Goal: Information Seeking & Learning: Learn about a topic

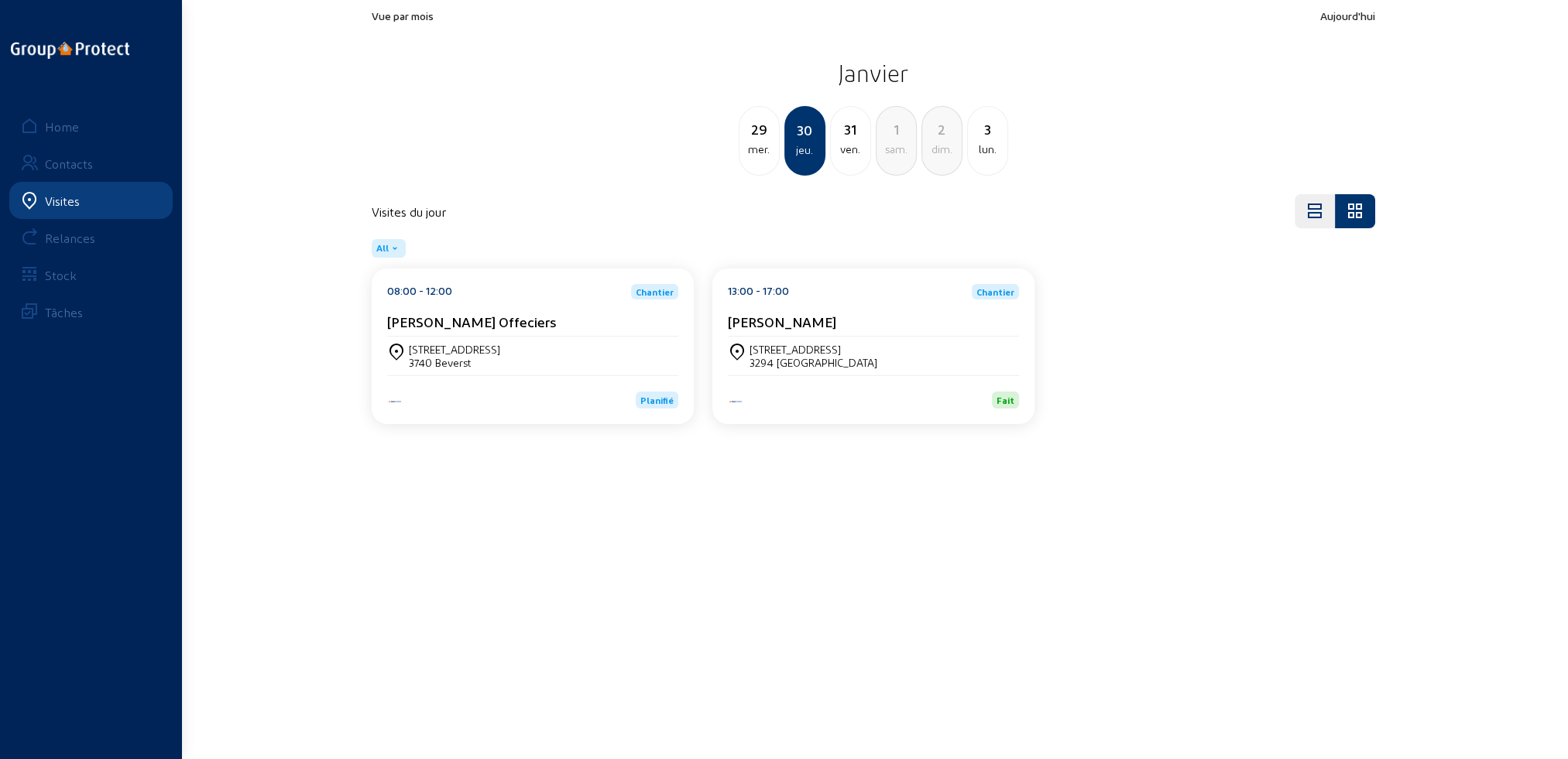
click at [55, 202] on div "Visites" at bounding box center [62, 201] width 35 height 15
click at [60, 125] on div "Home" at bounding box center [61, 127] width 34 height 15
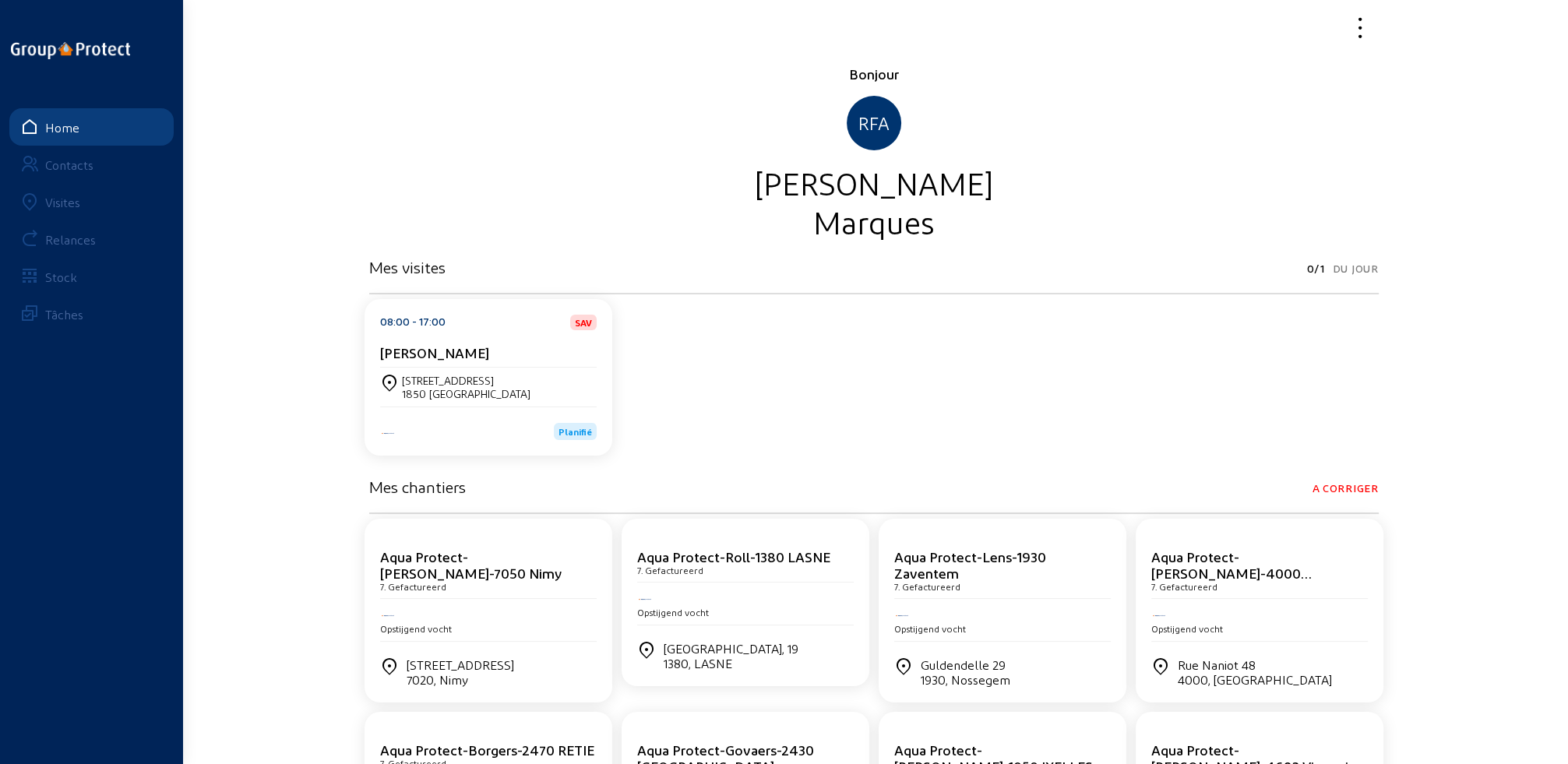
click at [61, 199] on div "Visites" at bounding box center [62, 202] width 35 height 15
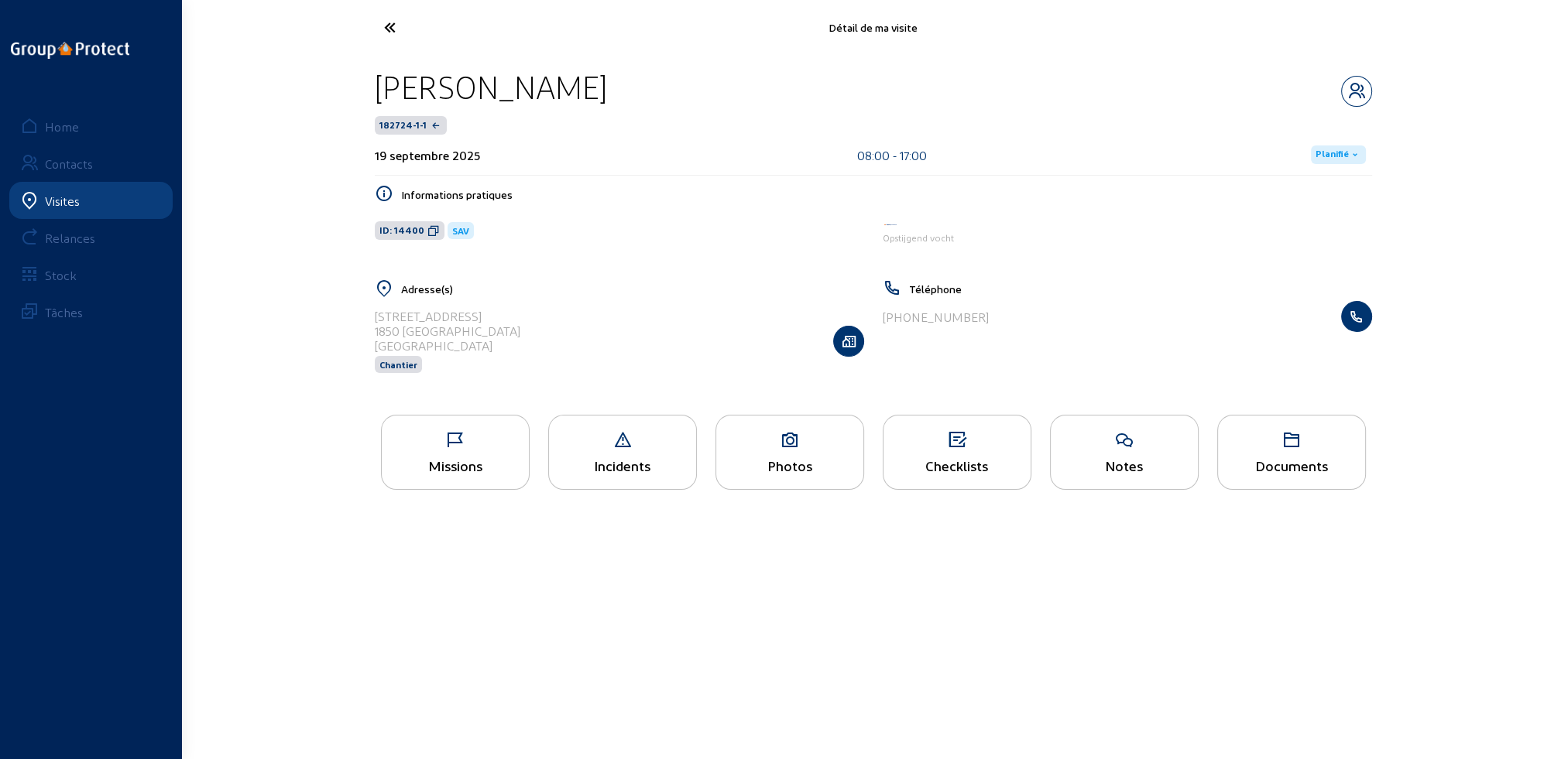
click at [447, 462] on div "Missions" at bounding box center [455, 465] width 147 height 16
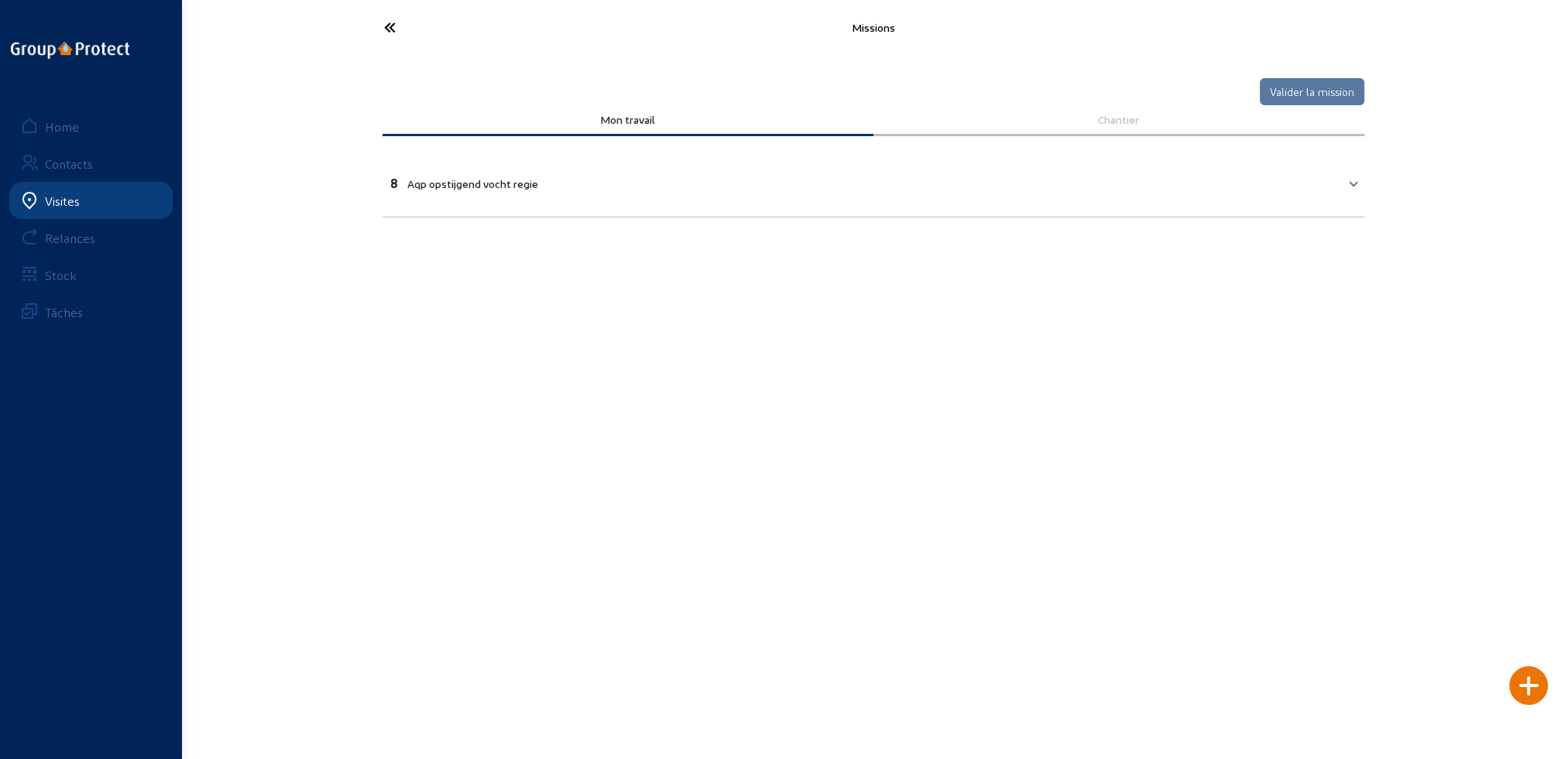
click at [384, 26] on icon at bounding box center [447, 27] width 142 height 27
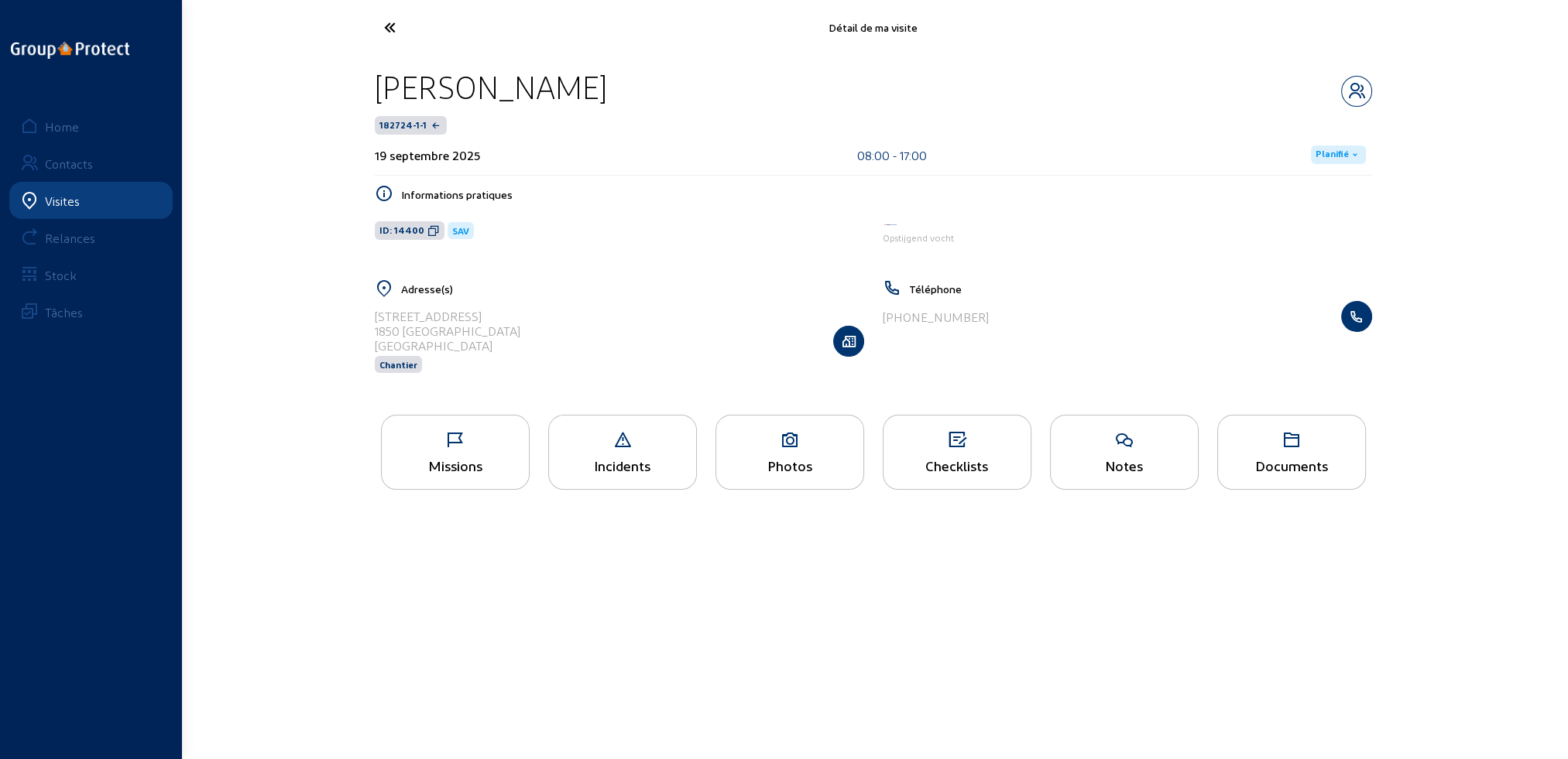
click at [779, 456] on div "Photos" at bounding box center [789, 452] width 149 height 75
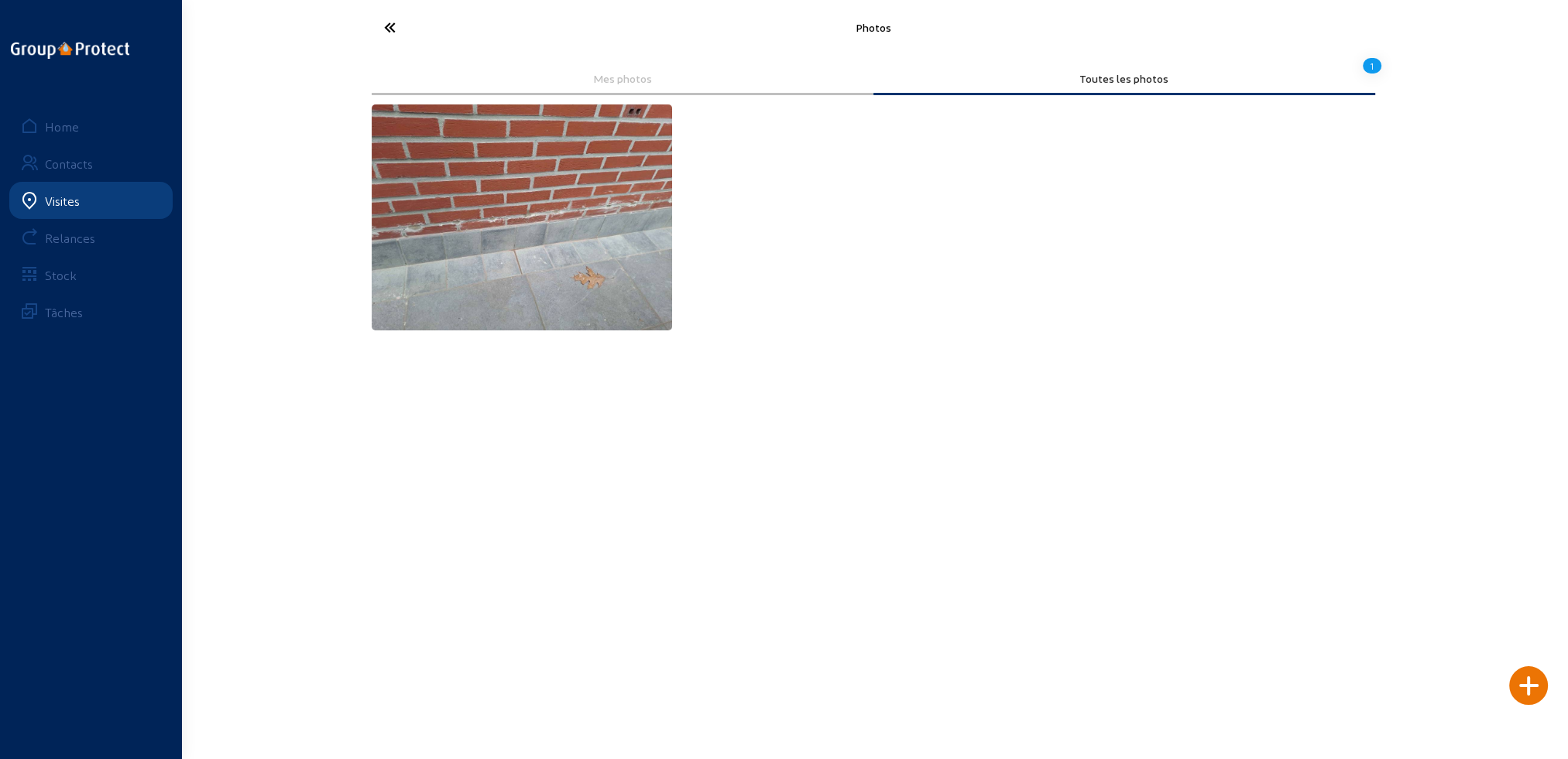
click at [554, 274] on img at bounding box center [522, 218] width 301 height 226
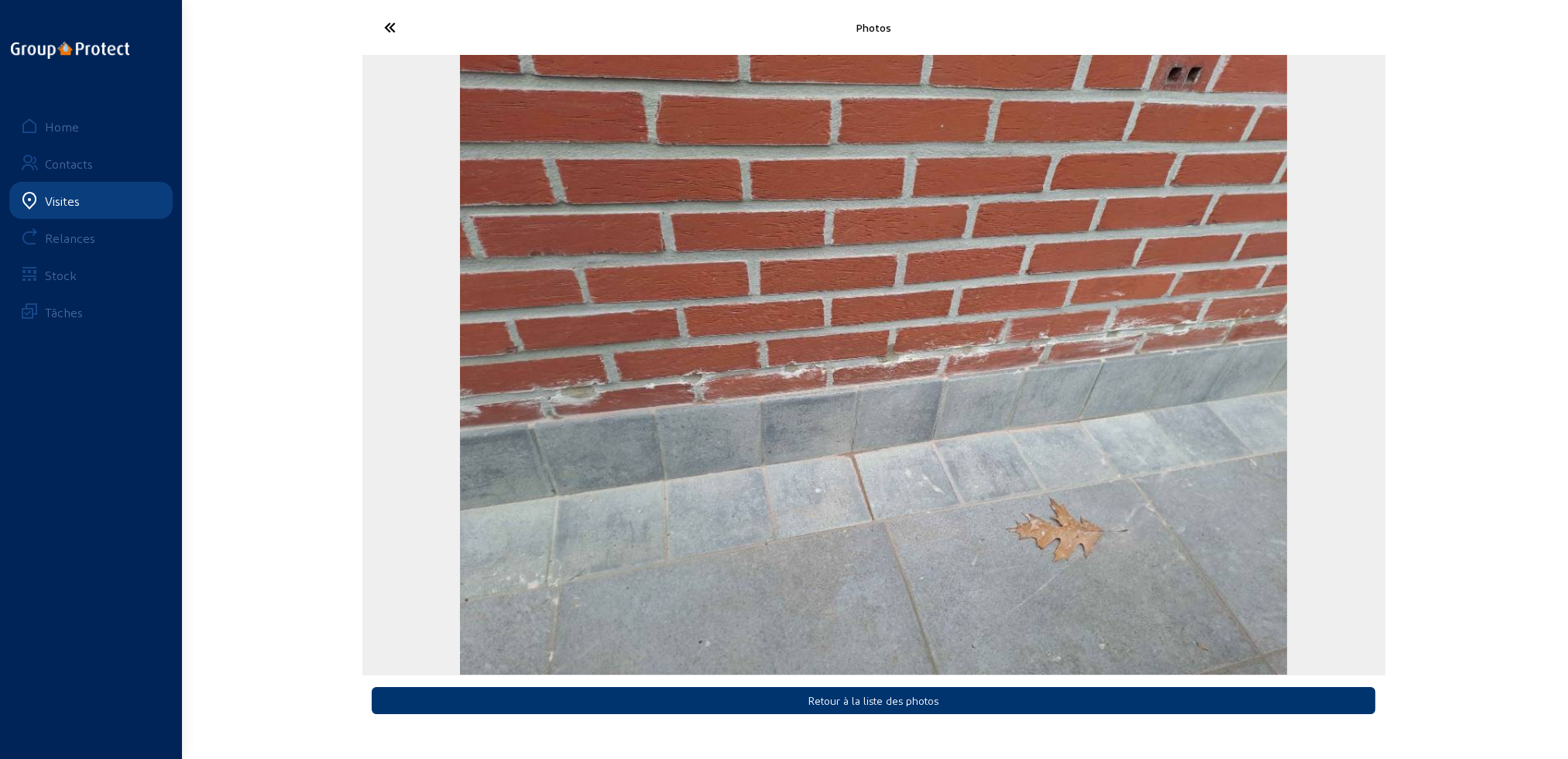
click at [554, 274] on img "1 / 1" at bounding box center [873, 365] width 827 height 620
click at [391, 27] on icon at bounding box center [447, 27] width 142 height 27
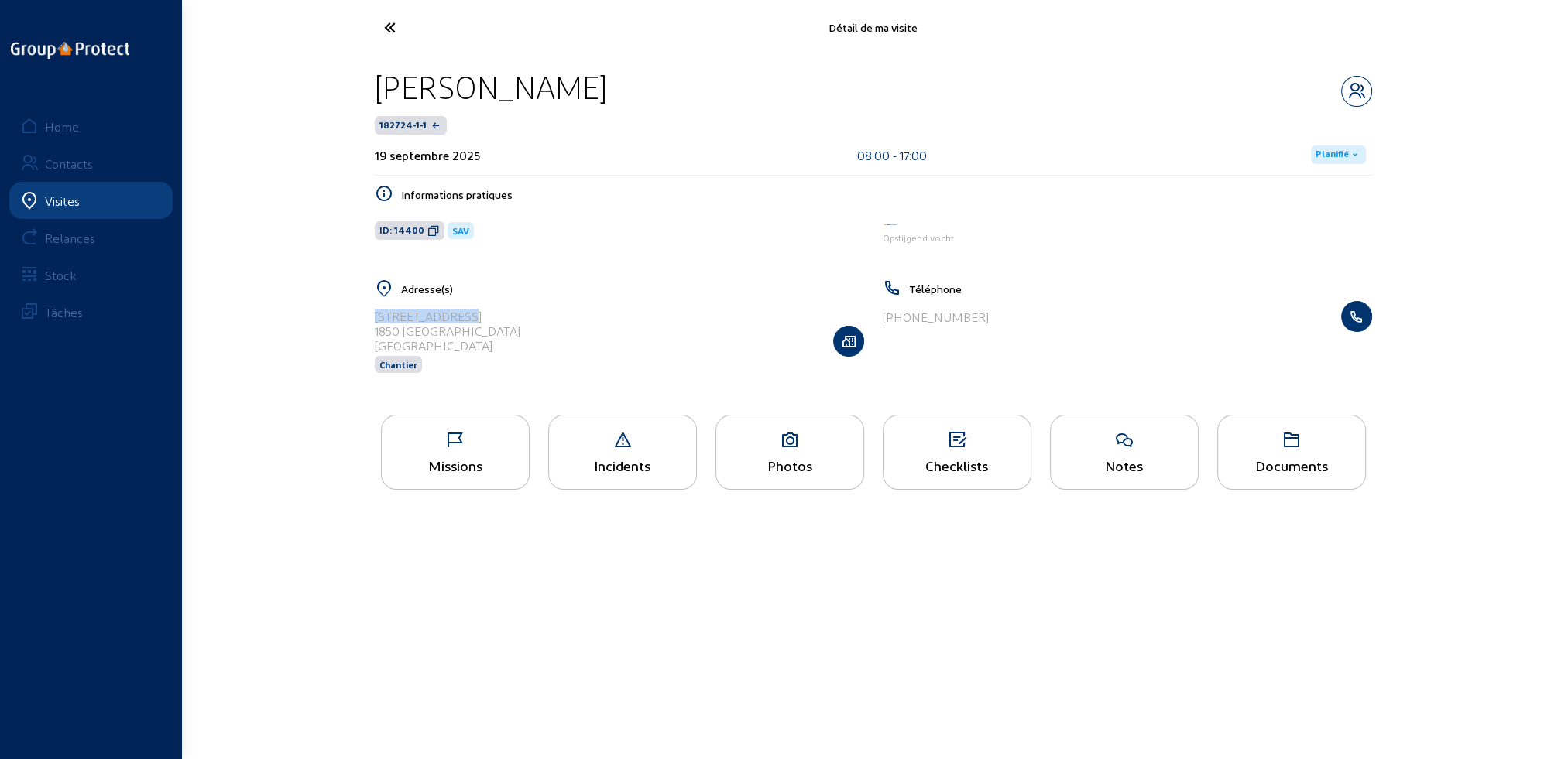
drag, startPoint x: 375, startPoint y: 314, endPoint x: 466, endPoint y: 309, distance: 91.1
click at [466, 309] on div "[STREET_ADDRESS]" at bounding box center [448, 317] width 146 height 15
copy div "[STREET_ADDRESS]"
drag, startPoint x: 375, startPoint y: 329, endPoint x: 481, endPoint y: 337, distance: 106.3
click at [481, 337] on div "Esdoornlaan, 33 1850 GRIMBERGEN Belgique Chantier" at bounding box center [620, 340] width 489 height 79
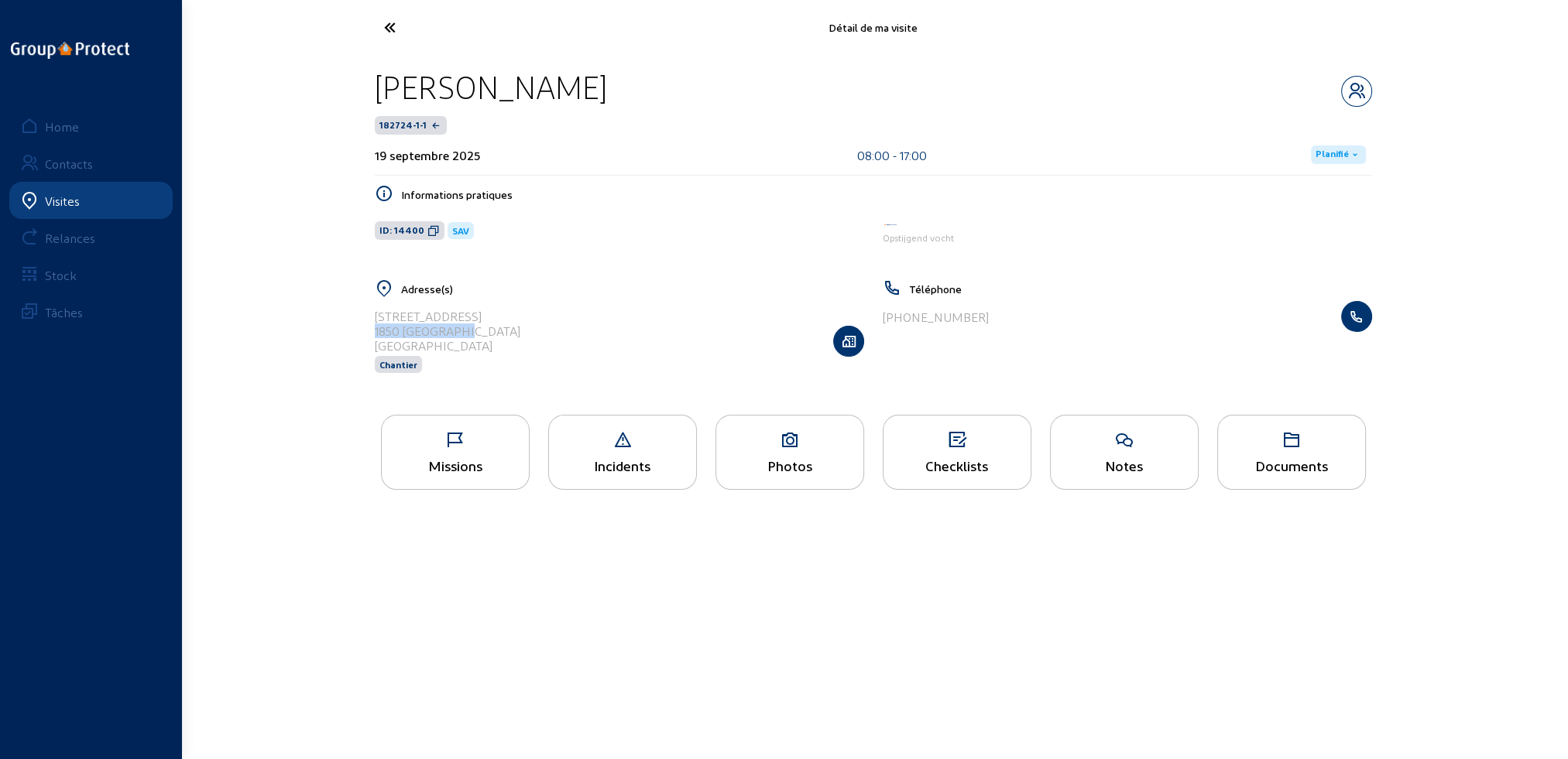
copy div "1850 [GEOGRAPHIC_DATA]"
drag, startPoint x: 410, startPoint y: 81, endPoint x: 598, endPoint y: 93, distance: 188.4
click at [598, 93] on div "[PERSON_NAME]" at bounding box center [491, 87] width 233 height 39
copy div "[PERSON_NAME]"
click at [985, 471] on div "Checklists" at bounding box center [956, 465] width 147 height 16
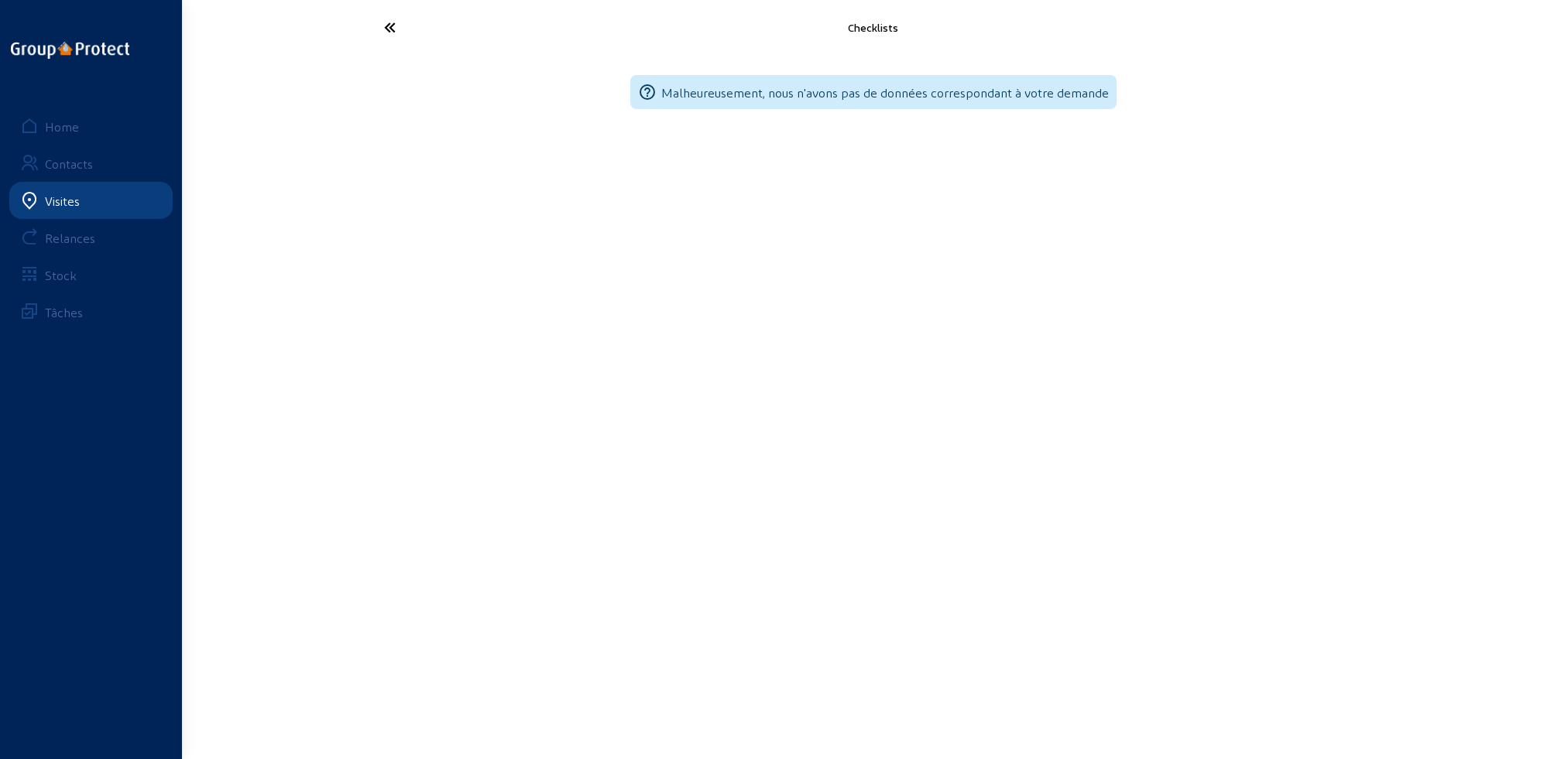
click at [387, 27] on icon at bounding box center [447, 27] width 142 height 27
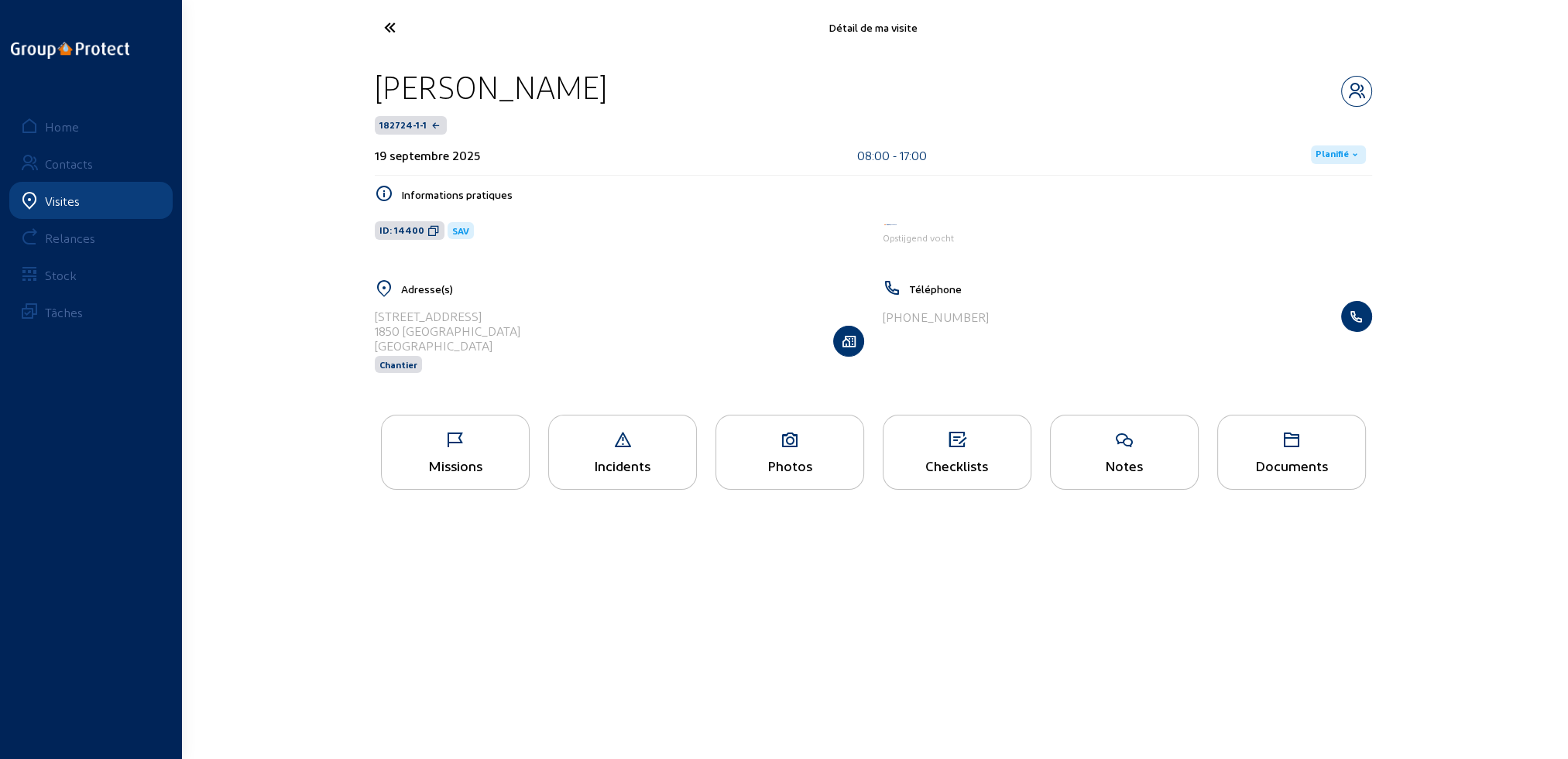
click at [1146, 466] on div "Notes" at bounding box center [1124, 465] width 147 height 16
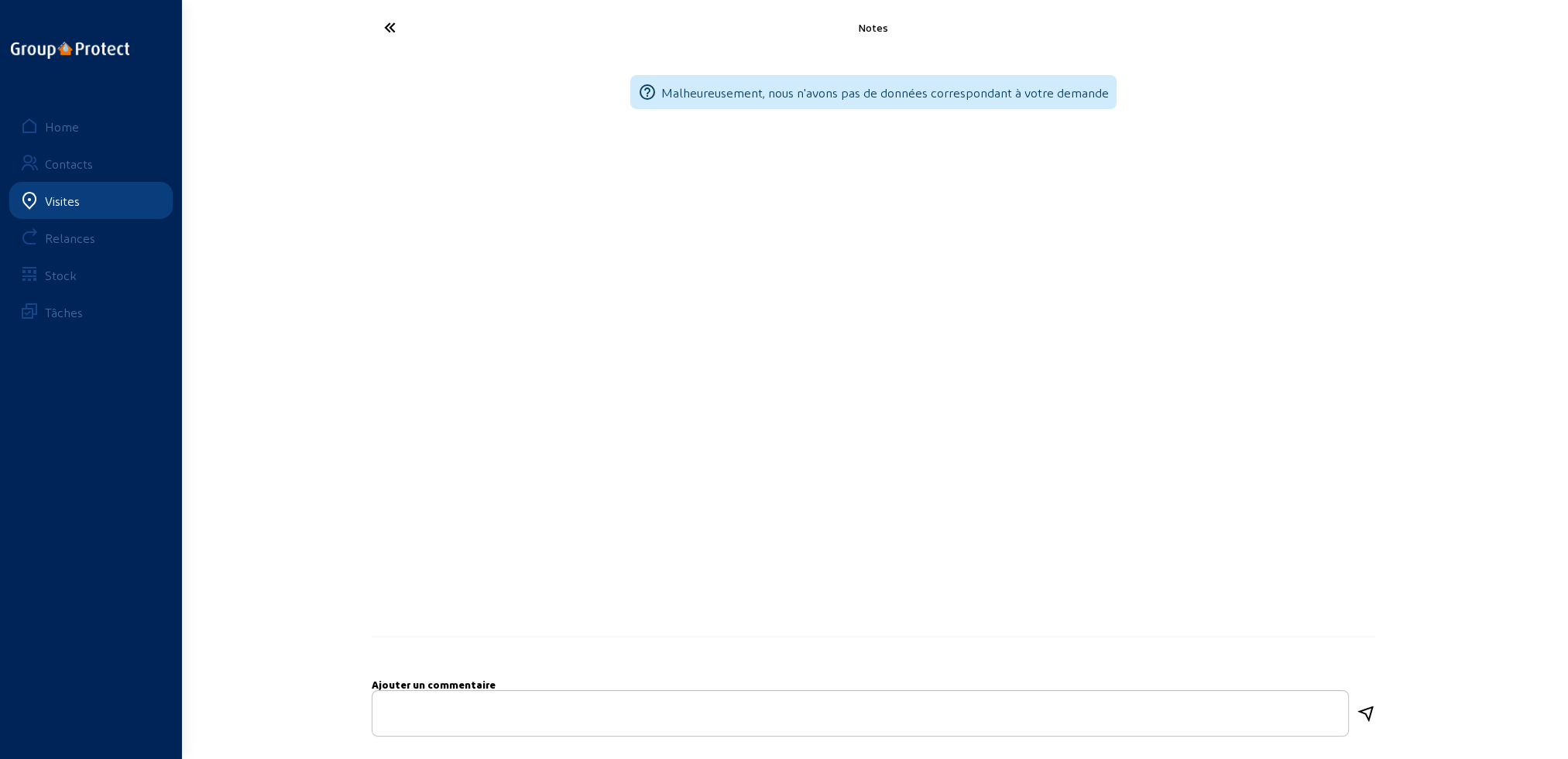
click at [390, 26] on icon at bounding box center [447, 27] width 142 height 27
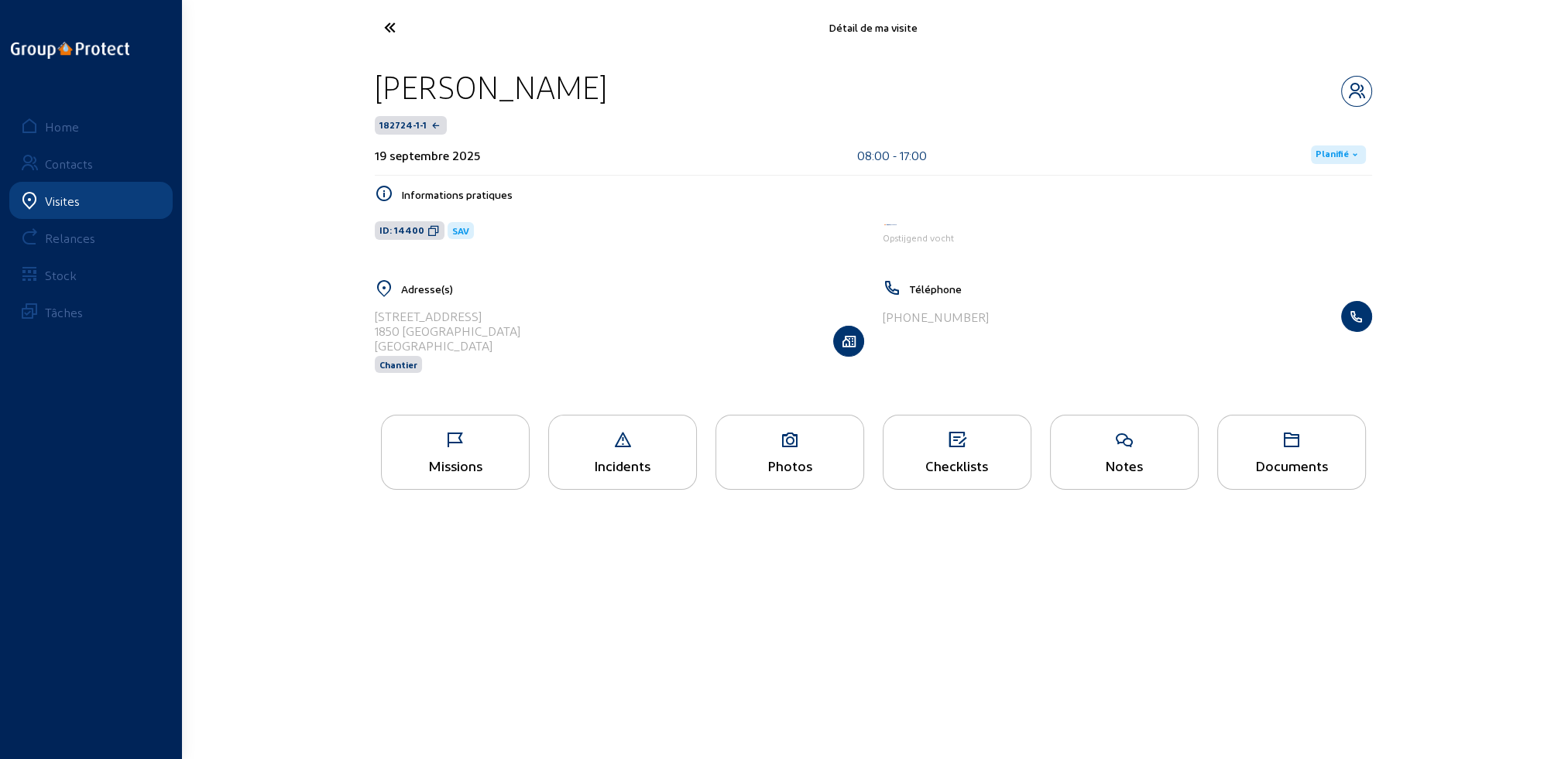
click at [1278, 473] on div "Documents" at bounding box center [1291, 465] width 147 height 16
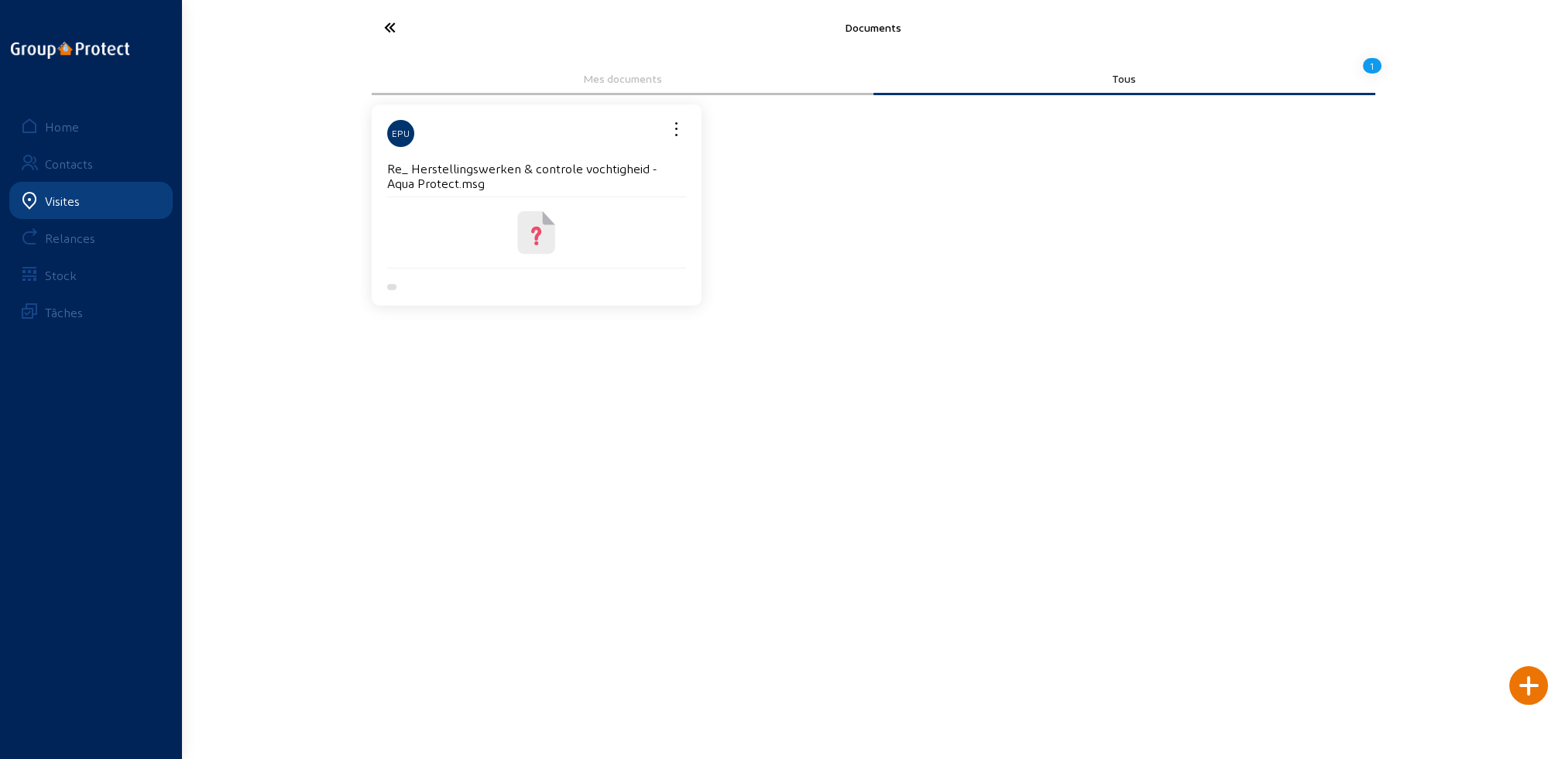
click at [562, 245] on icon at bounding box center [537, 233] width 58 height 58
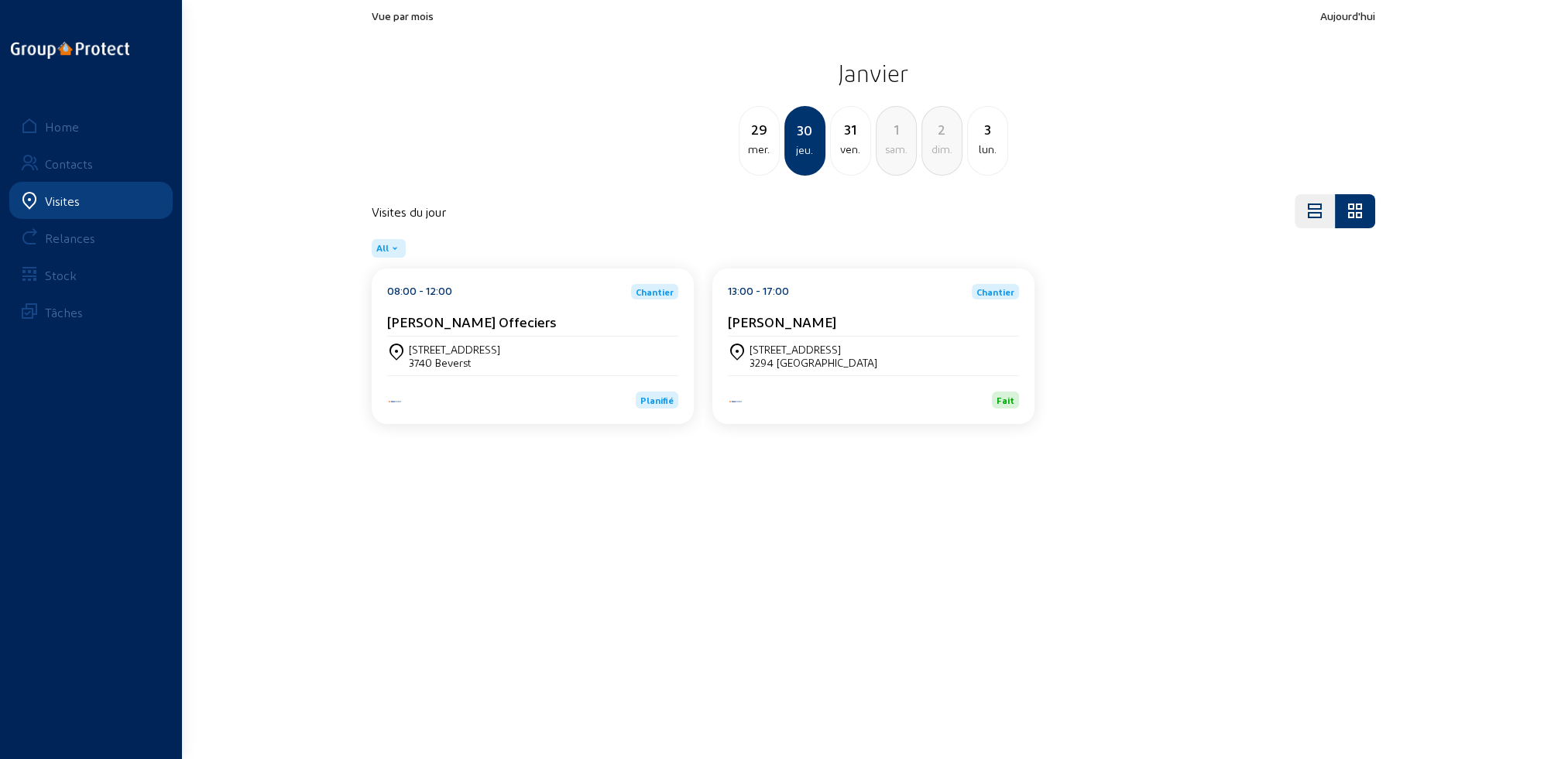
drag, startPoint x: 74, startPoint y: 202, endPoint x: 64, endPoint y: 155, distance: 48.1
click at [74, 202] on div "Visites" at bounding box center [62, 201] width 35 height 15
click at [59, 126] on div "Home" at bounding box center [61, 127] width 34 height 15
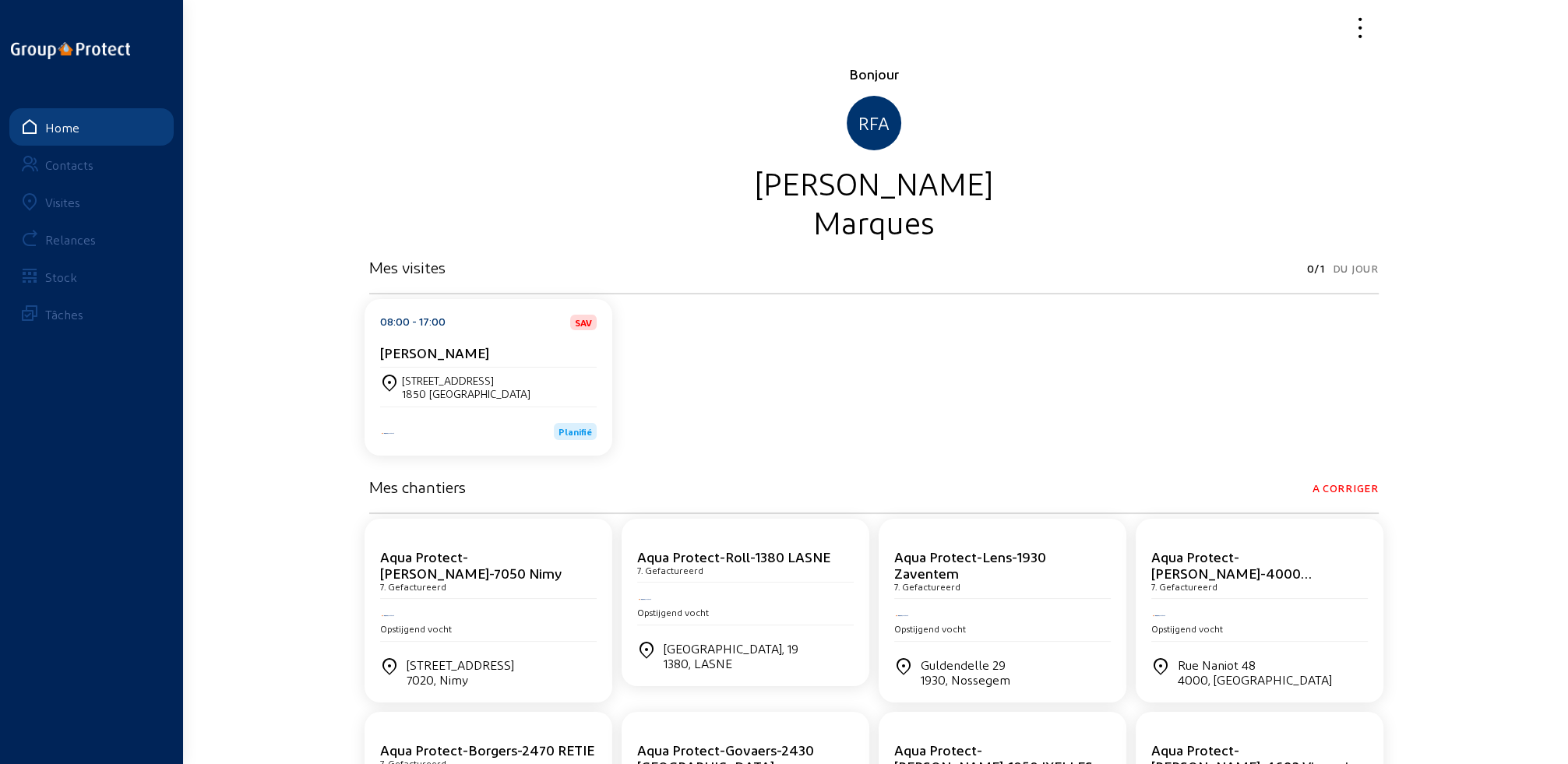
click at [62, 199] on div "Visites" at bounding box center [62, 202] width 35 height 15
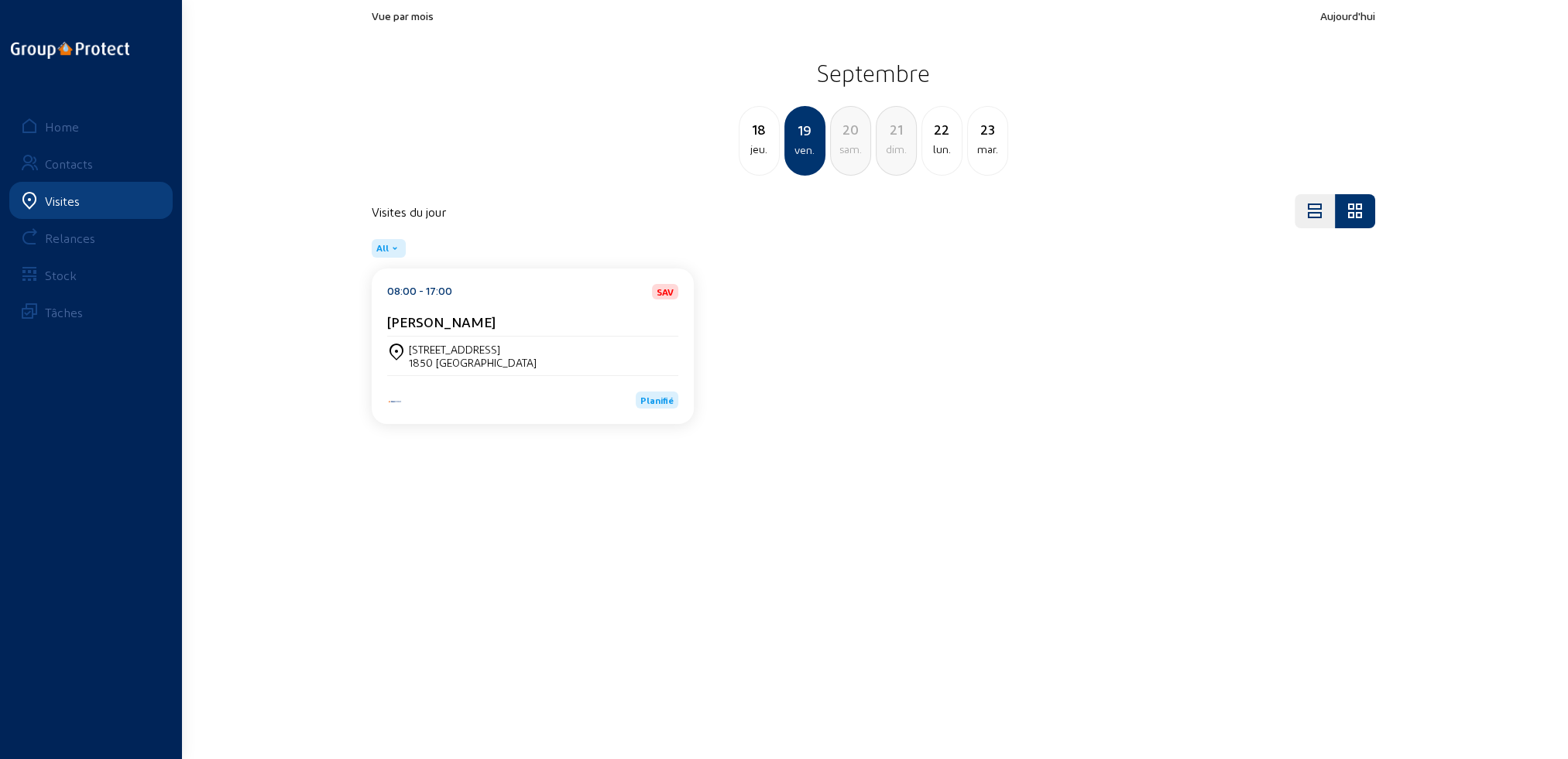
click at [508, 380] on div "Planifié" at bounding box center [532, 392] width 291 height 33
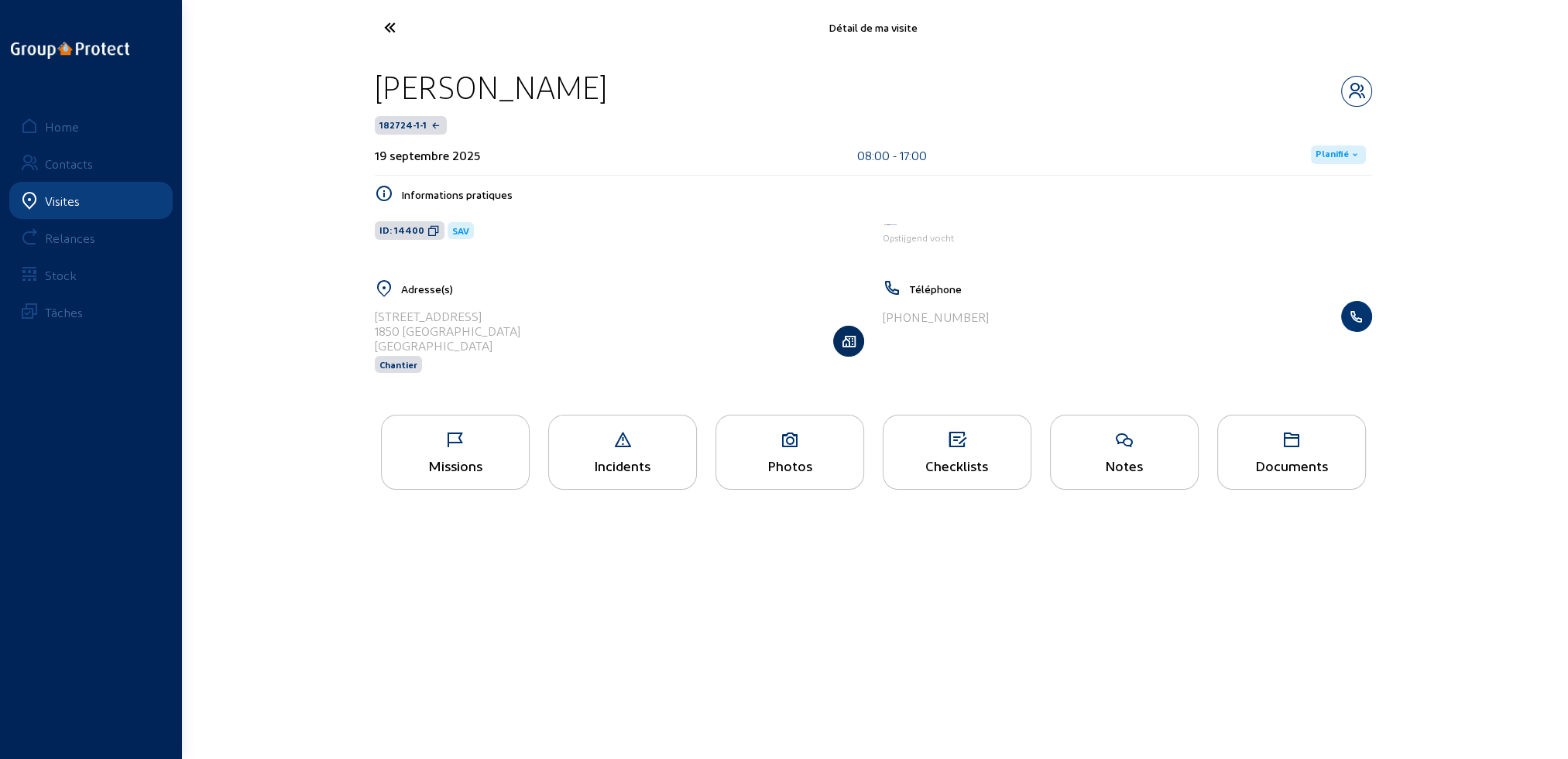
click at [846, 347] on icon "button" at bounding box center [849, 341] width 29 height 16
